Goal: Transaction & Acquisition: Purchase product/service

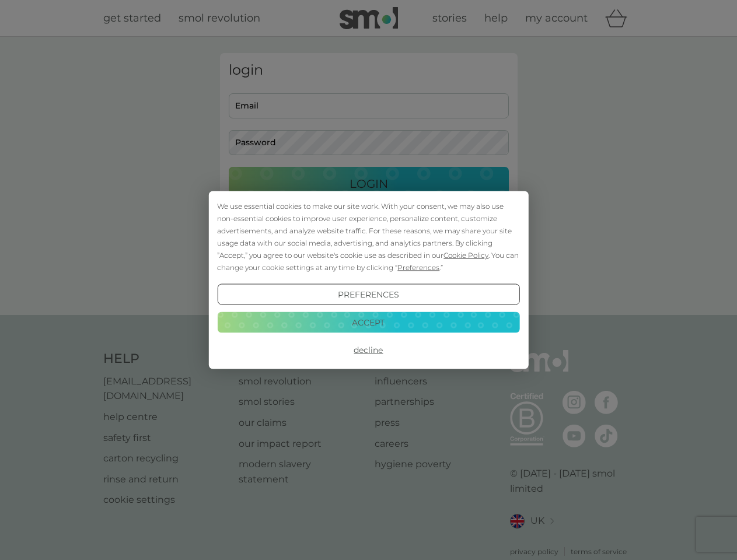
click at [466, 255] on span "Cookie Policy" at bounding box center [466, 255] width 45 height 9
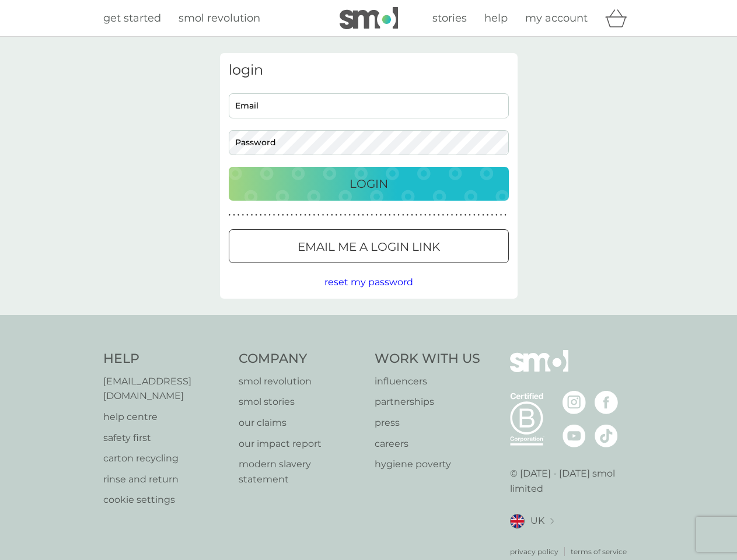
click at [417, 267] on div "login Email Password Login ● ● ● ● ● ● ● ● ● ● ● ● ● ● ● ● ● ● ● ● ● ● ● ● ● ● …" at bounding box center [369, 176] width 298 height 246
click at [368, 295] on div "login Email Password Login ● ● ● ● ● ● ● ● ● ● ● ● ● ● ● ● ● ● ● ● ● ● ● ● ● ● …" at bounding box center [369, 176] width 298 height 246
click at [368, 350] on div "Help [EMAIL_ADDRESS][DOMAIN_NAME] help centre safety first carton recycling rin…" at bounding box center [368, 453] width 531 height 207
click at [368, 322] on div "Help [EMAIL_ADDRESS][DOMAIN_NAME] help centre safety first carton recycling rin…" at bounding box center [368, 453] width 737 height 277
